Goal: Check status

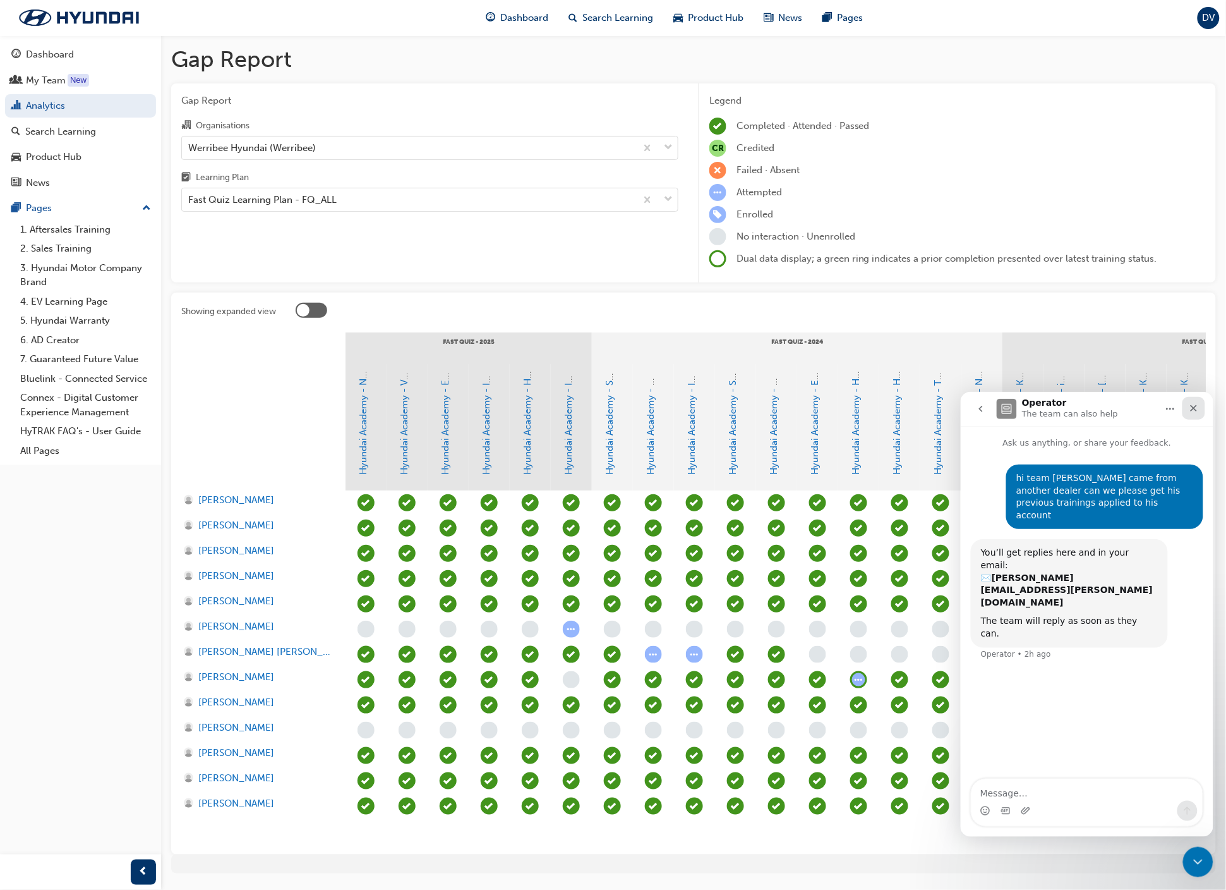
click at [1200, 409] on div "Close" at bounding box center [1193, 407] width 23 height 23
